Goal: Use online tool/utility: Utilize a website feature to perform a specific function

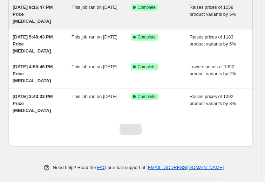
scroll to position [74, 0]
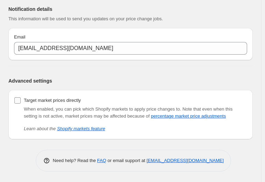
click at [19, 98] on input "Target market prices directly" at bounding box center [17, 100] width 6 height 6
checkbox input "true"
click at [96, 130] on link "Shopify markets feature" at bounding box center [81, 128] width 48 height 5
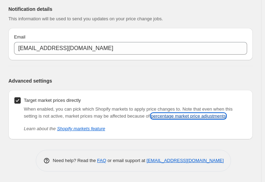
click at [192, 113] on link "percentage market price adjustments" at bounding box center [188, 115] width 75 height 5
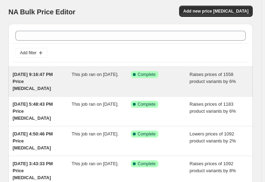
click at [140, 77] on span "Complete" at bounding box center [147, 75] width 18 height 6
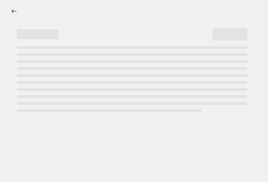
select select "percentage"
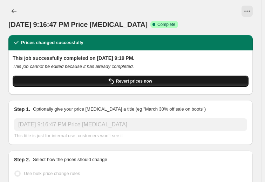
click at [136, 81] on span "Revert prices now" at bounding box center [134, 81] width 36 height 6
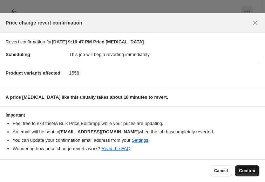
click at [246, 166] on button "Confirm" at bounding box center [247, 170] width 25 height 11
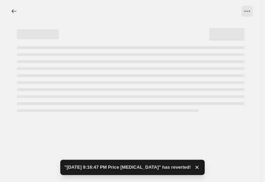
select select "percentage"
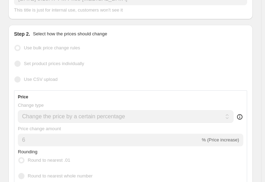
scroll to position [105, 0]
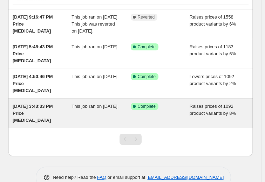
scroll to position [46, 0]
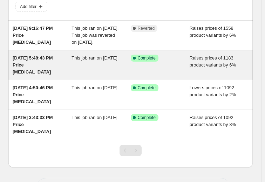
click at [127, 69] on div "This job ran on August 10, 2025." at bounding box center [100, 65] width 59 height 21
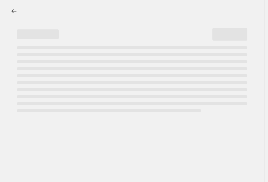
select select "percentage"
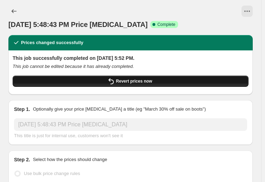
click at [138, 79] on span "Revert prices now" at bounding box center [134, 81] width 36 height 6
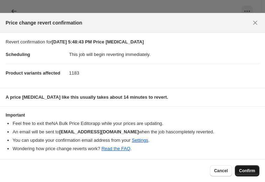
click at [249, 172] on span "Confirm" at bounding box center [247, 171] width 16 height 6
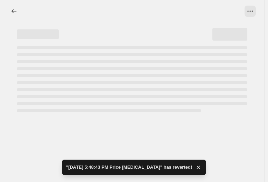
select select "percentage"
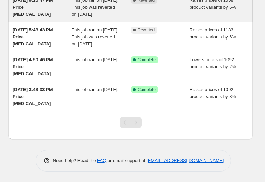
scroll to position [88, 0]
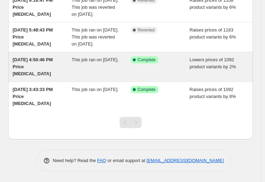
click at [144, 67] on div "Success Complete Complete" at bounding box center [160, 66] width 59 height 21
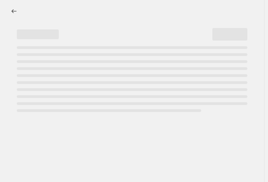
select select "percentage"
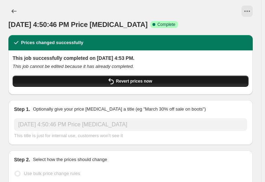
click at [139, 81] on span "Revert prices now" at bounding box center [134, 81] width 36 height 6
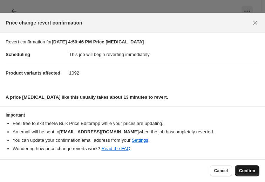
click at [251, 170] on span "Confirm" at bounding box center [247, 171] width 16 height 6
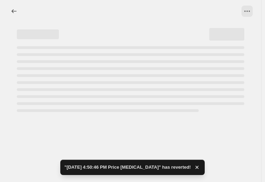
select select "percentage"
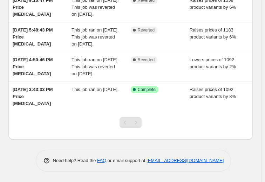
scroll to position [95, 0]
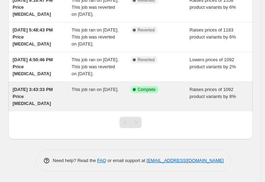
click at [156, 95] on div "Success Complete Complete" at bounding box center [160, 96] width 59 height 21
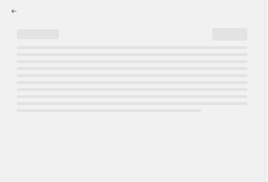
select select "percentage"
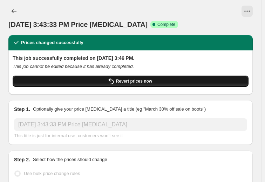
click at [165, 82] on button "Revert prices now" at bounding box center [131, 81] width 236 height 11
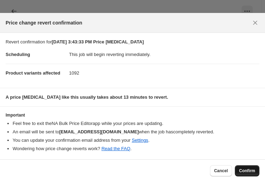
click at [248, 174] on button "Confirm" at bounding box center [247, 170] width 25 height 11
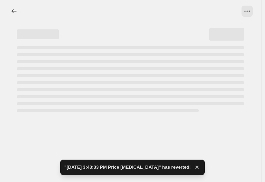
select select "percentage"
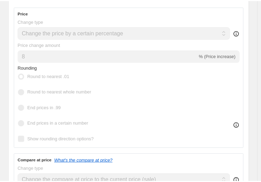
scroll to position [175, 0]
